Goal: Check status: Check status

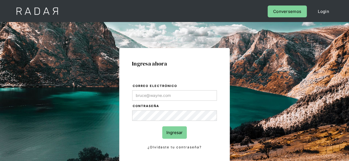
type input "[PERSON_NAME][EMAIL_ADDRESS][PERSON_NAME][DOMAIN_NAME]"
click at [174, 134] on input "Ingresar" at bounding box center [174, 133] width 25 height 12
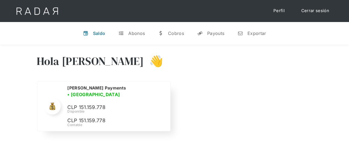
click at [84, 104] on p "CLP 151.159.778" at bounding box center [108, 108] width 83 height 8
copy p "151.159.778"
